Goal: Navigation & Orientation: Find specific page/section

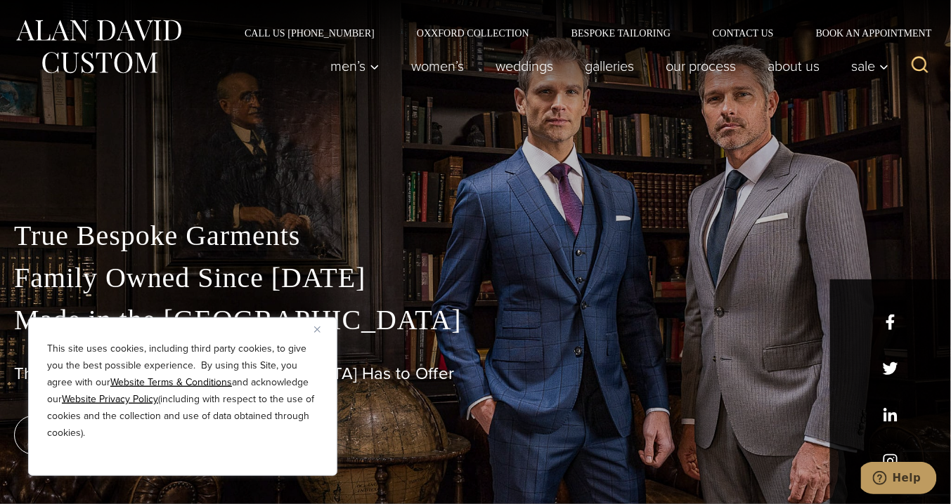
click at [315, 330] on img "Close" at bounding box center [317, 330] width 6 height 6
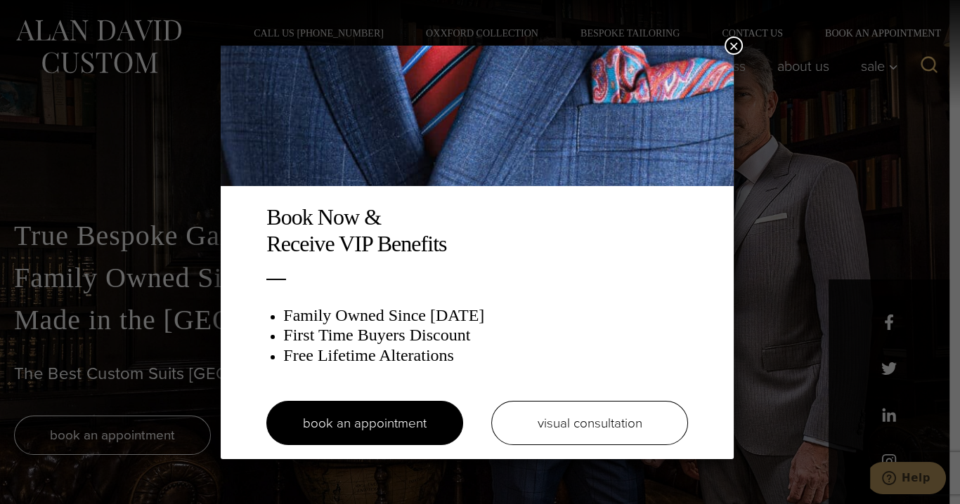
click at [737, 46] on button "×" at bounding box center [733, 46] width 18 height 18
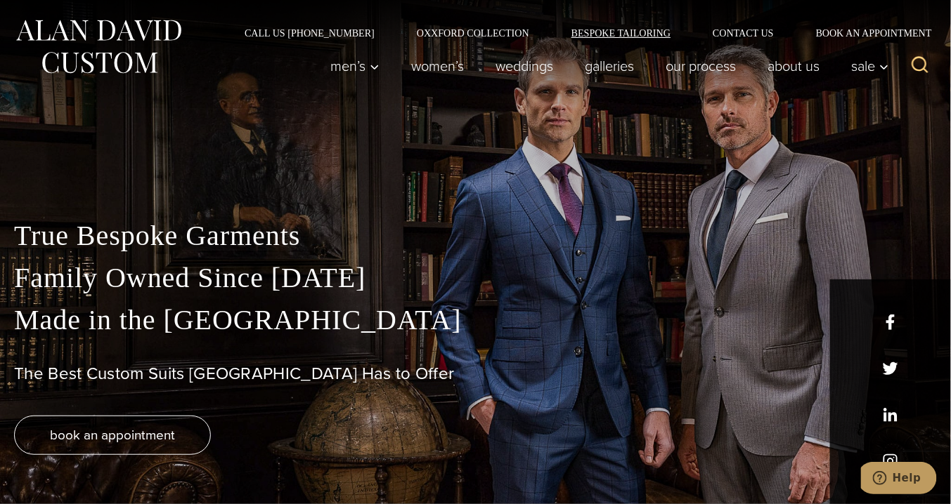
click at [626, 28] on link "Bespoke Tailoring" at bounding box center [620, 33] width 141 height 10
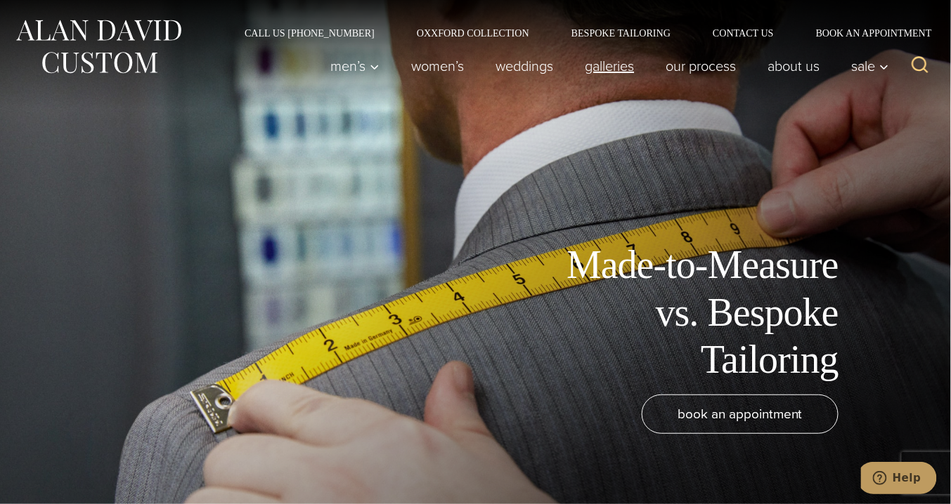
click at [617, 64] on link "Galleries" at bounding box center [609, 66] width 81 height 28
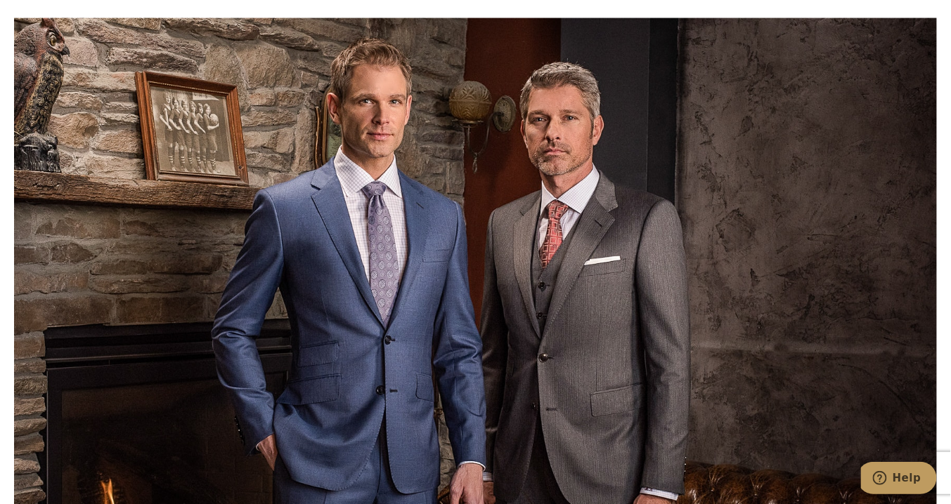
scroll to position [2338, 0]
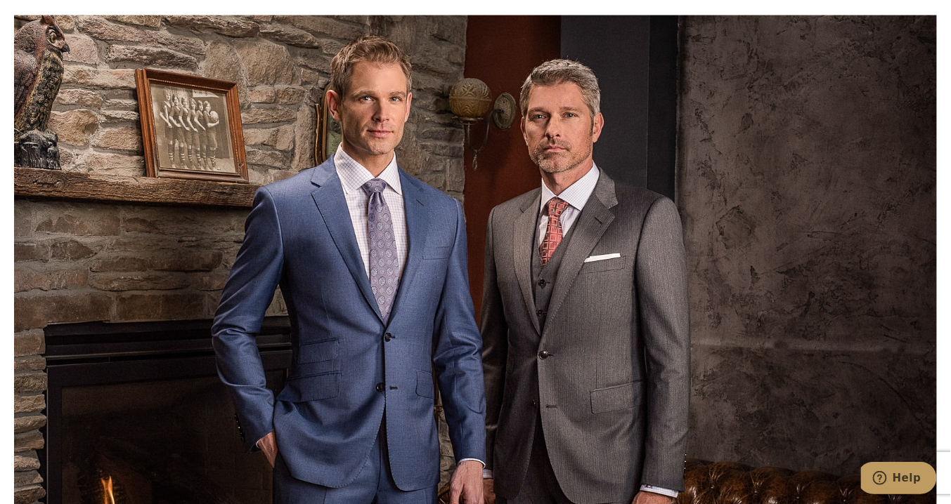
click at [619, 288] on div at bounding box center [475, 267] width 923 height 504
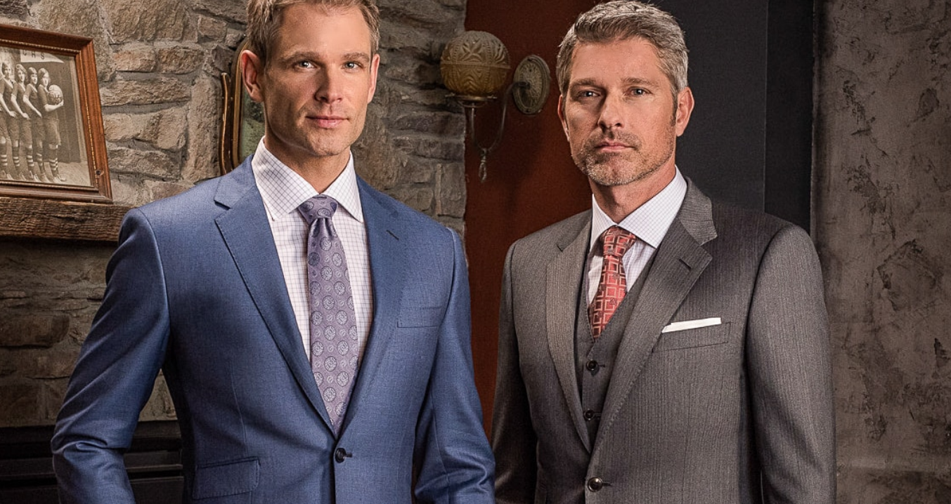
scroll to position [2336, 0]
